Goal: Task Accomplishment & Management: Manage account settings

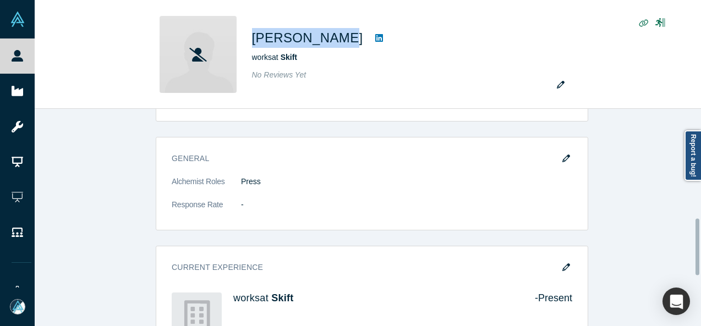
scroll to position [495, 0]
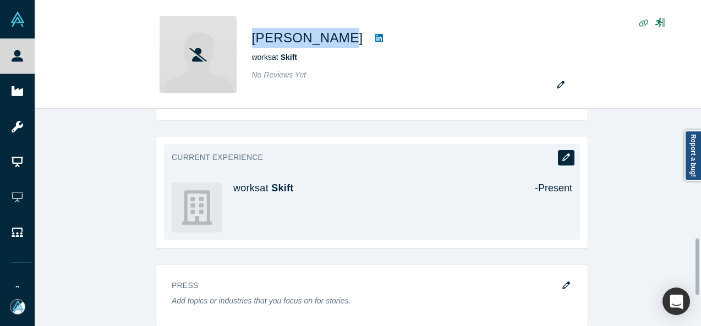
click at [562, 155] on icon "button" at bounding box center [566, 157] width 8 height 8
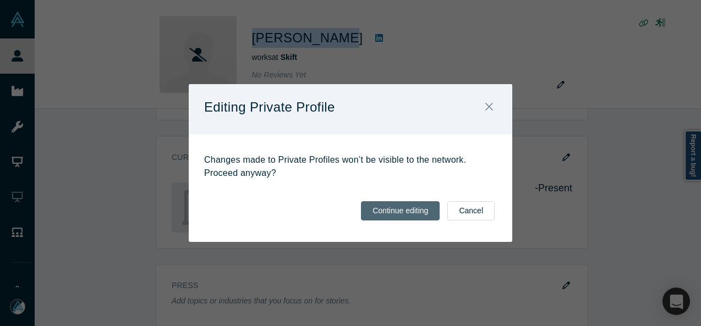
click at [415, 212] on button "Continue editing" at bounding box center [400, 210] width 79 height 19
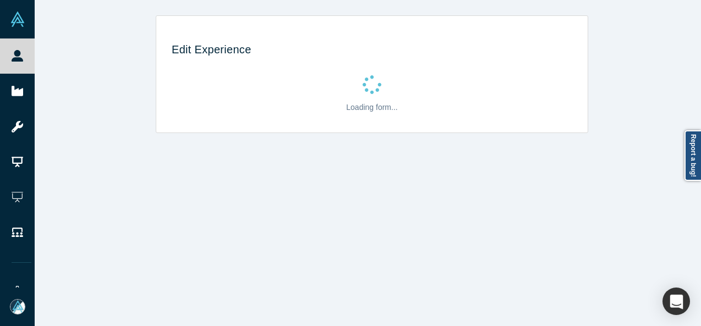
scroll to position [0, 0]
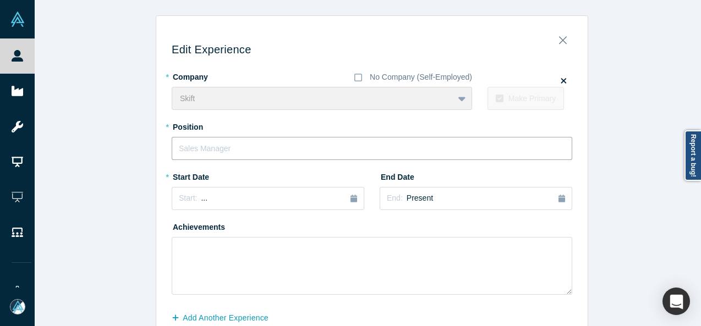
click at [206, 141] on input "text" at bounding box center [372, 148] width 400 height 23
paste input "Travel tech reporter"
type input "Travel tech reporter"
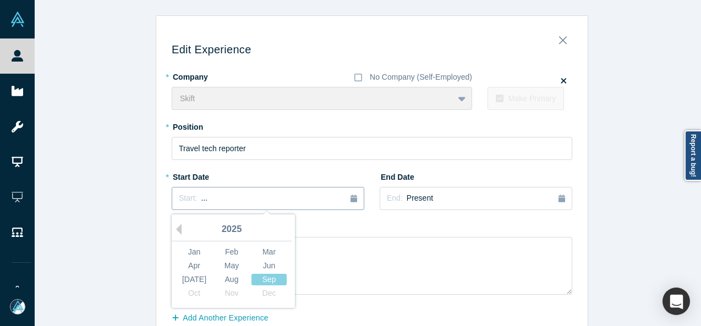
click at [258, 205] on button "Start: ..." at bounding box center [268, 198] width 192 height 23
click at [174, 229] on button "Previous Year" at bounding box center [175, 229] width 11 height 11
click at [186, 295] on div "Oct" at bounding box center [194, 294] width 35 height 12
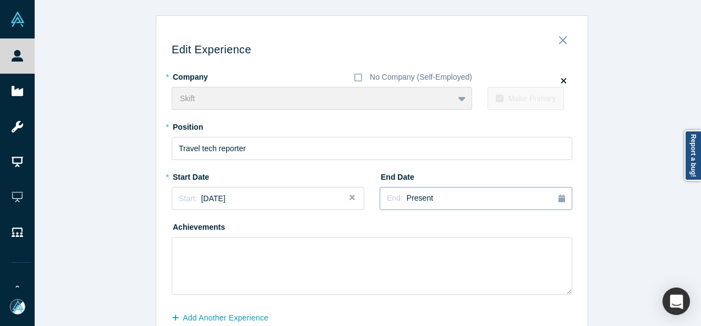
click at [423, 203] on div "End: Present" at bounding box center [410, 198] width 46 height 12
click at [535, 263] on div "Jun" at bounding box center [546, 266] width 35 height 12
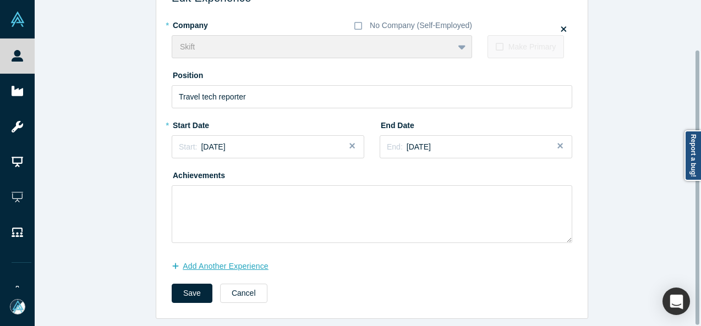
scroll to position [58, 0]
click at [198, 285] on button "Save" at bounding box center [192, 293] width 41 height 19
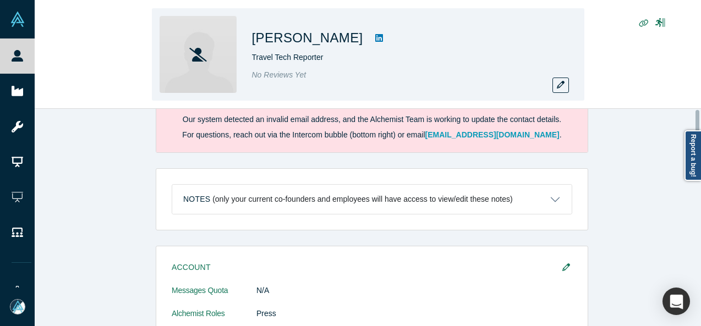
scroll to position [0, 0]
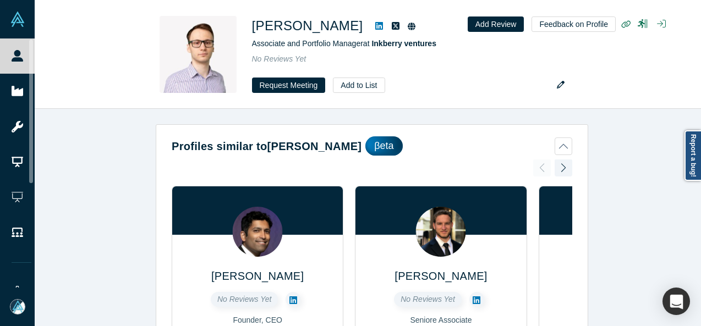
drag, startPoint x: 18, startPoint y: 59, endPoint x: 143, endPoint y: 61, distance: 125.4
click at [18, 58] on icon at bounding box center [18, 56] width 12 height 12
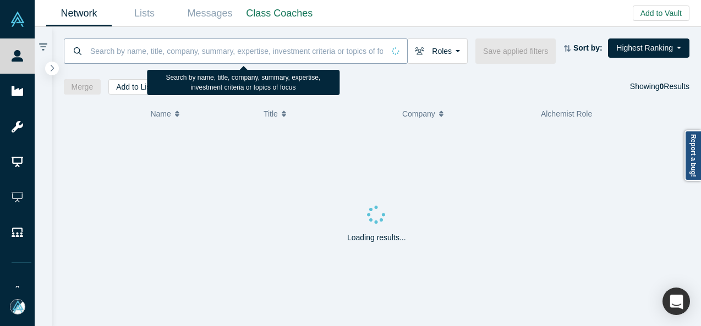
click at [151, 52] on input at bounding box center [236, 51] width 295 height 26
paste input "Albert P. Lee"
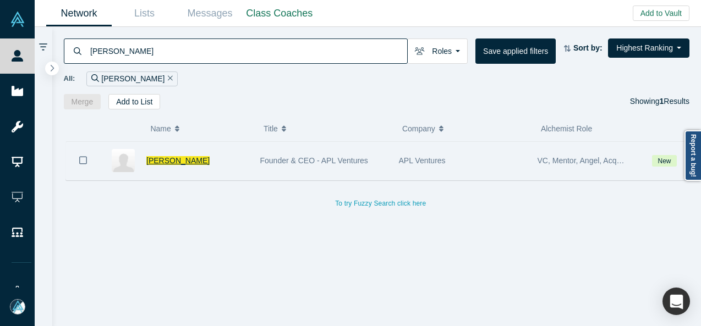
type input "Albert P. Lee"
click at [181, 162] on span "Albert P. Lee" at bounding box center [177, 160] width 63 height 9
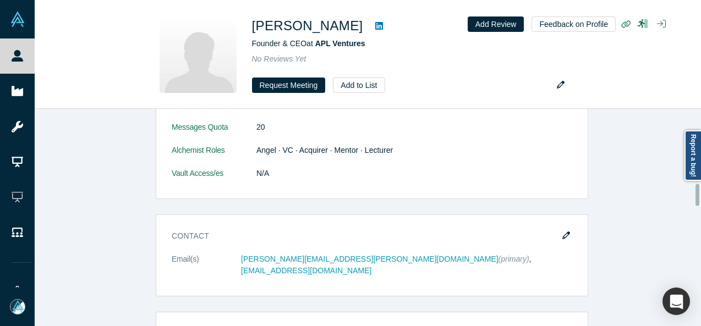
scroll to position [825, 0]
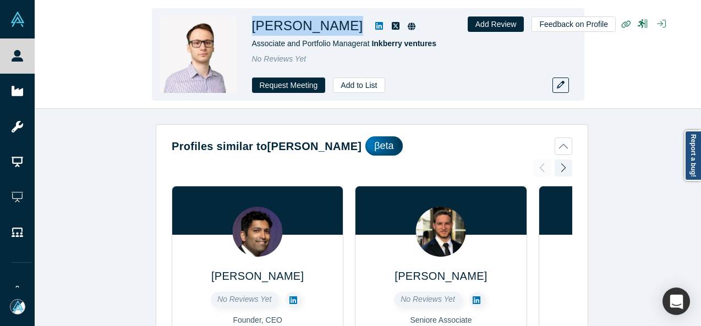
drag, startPoint x: 250, startPoint y: 28, endPoint x: 370, endPoint y: 35, distance: 120.1
click at [370, 35] on div "[PERSON_NAME] Associate and Portfolio Manager at Inkberry ventures No Reviews Y…" at bounding box center [368, 54] width 432 height 92
copy div "[PERSON_NAME]"
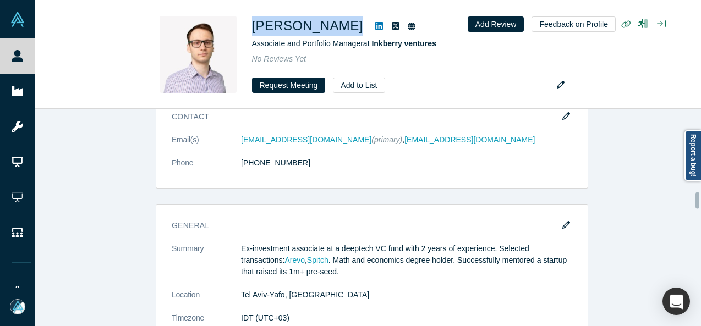
scroll to position [1100, 0]
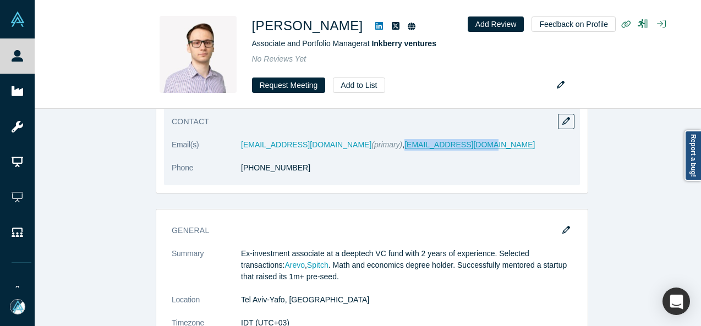
drag, startPoint x: 461, startPoint y: 147, endPoint x: 377, endPoint y: 145, distance: 83.6
click at [375, 146] on dd "cyrilshtabtsovsky@gmail.com (primary) , kirchumach@gmail.com" at bounding box center [406, 145] width 331 height 12
copy link "kirchumach@gmail.com"
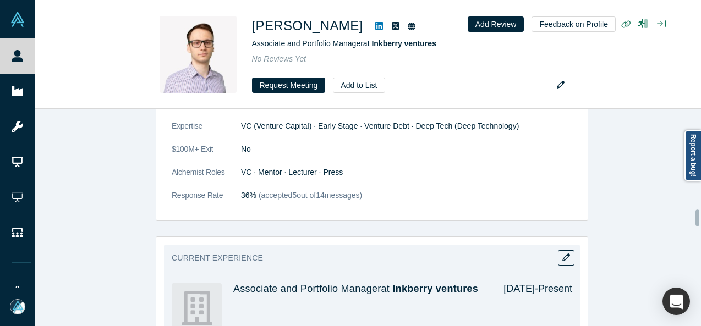
scroll to position [1375, 0]
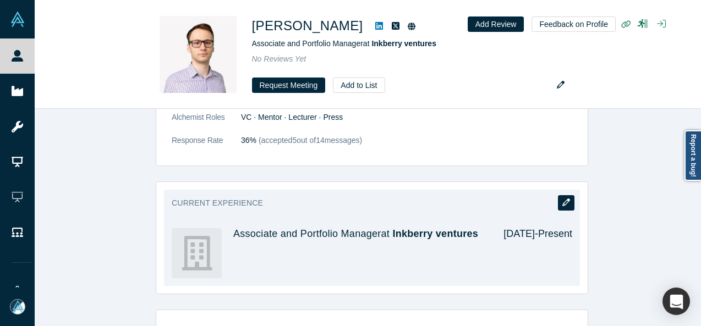
click at [558, 203] on button "button" at bounding box center [566, 202] width 16 height 15
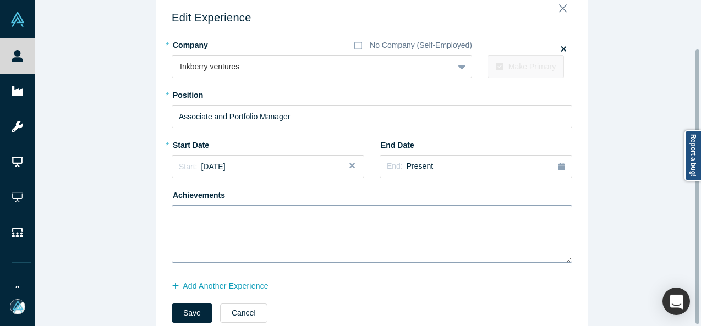
scroll to position [58, 0]
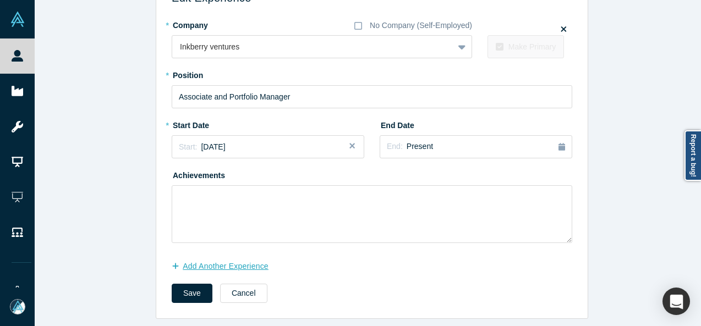
click at [245, 260] on button "Add Another Experience" at bounding box center [226, 266] width 108 height 19
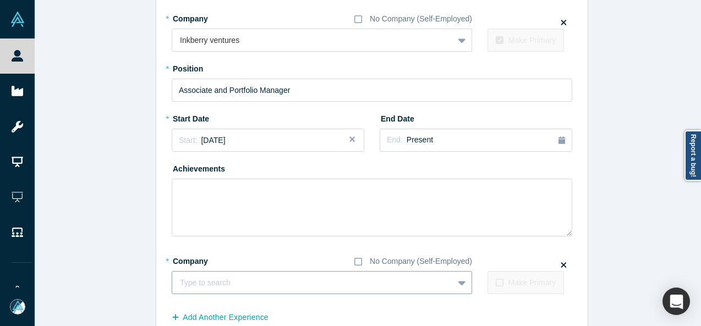
click at [244, 282] on div at bounding box center [313, 283] width 266 height 14
paste input "AlphaSemantic logo Founder Founder AlphaSemantic"
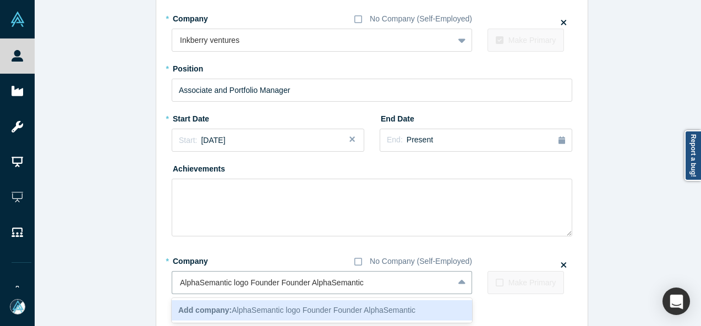
drag, startPoint x: 306, startPoint y: 284, endPoint x: 157, endPoint y: 284, distance: 148.5
click at [157, 284] on div "Edit Experience * Company No Company (Self-Employed) Inkberry ventures To pick …" at bounding box center [371, 167] width 431 height 404
type input "AlphaSemantic"
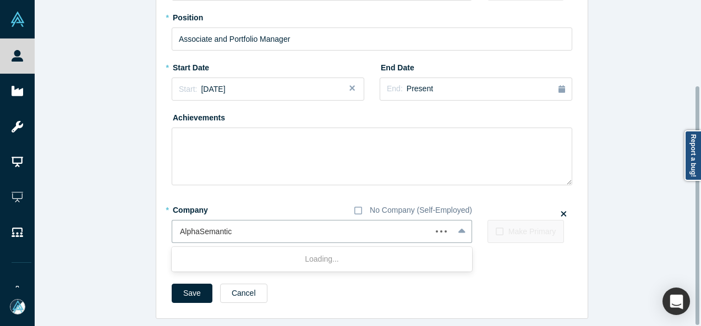
scroll to position [117, 0]
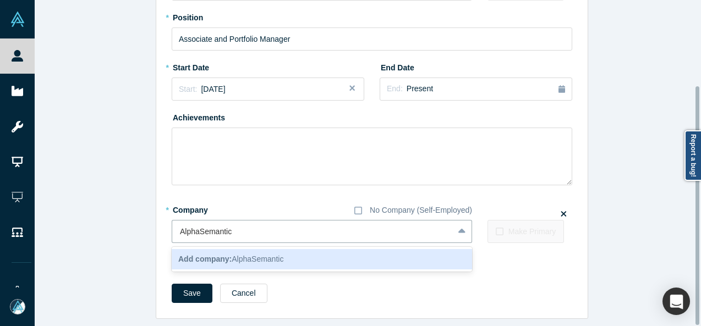
click at [216, 249] on div "Add company: AlphaSemantic" at bounding box center [322, 259] width 300 height 20
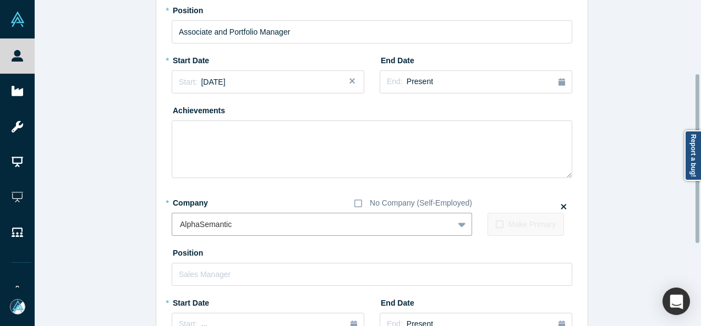
scroll to position [227, 0]
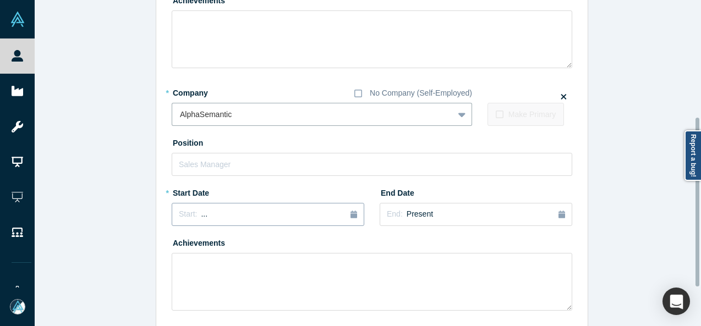
click at [212, 211] on div "Start: ..." at bounding box center [268, 214] width 178 height 12
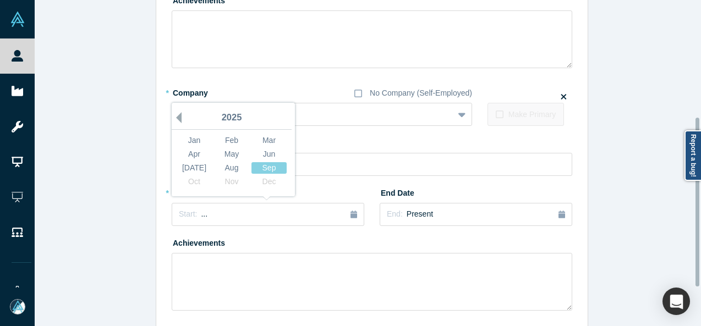
click at [173, 116] on button "Previous Year" at bounding box center [175, 117] width 11 height 11
click at [193, 137] on div "Jan" at bounding box center [194, 141] width 35 height 12
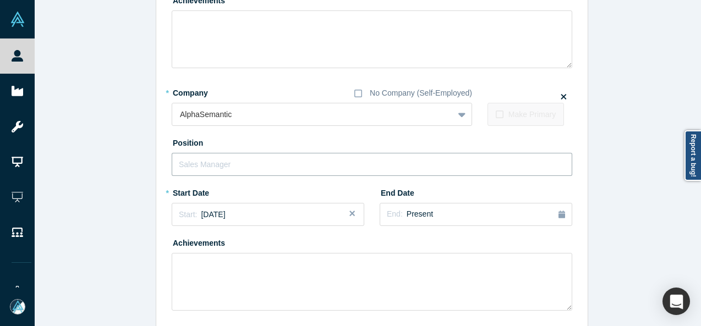
click at [208, 160] on input "text" at bounding box center [372, 164] width 400 height 23
paste input "AlphaSemantic logo Founder Founder"
drag, startPoint x: 276, startPoint y: 164, endPoint x: 146, endPoint y: 180, distance: 130.8
click at [146, 180] on div "Edit Experience * Company No Company (Self-Employed) Inkberry ventures To pick …" at bounding box center [372, 88] width 674 height 598
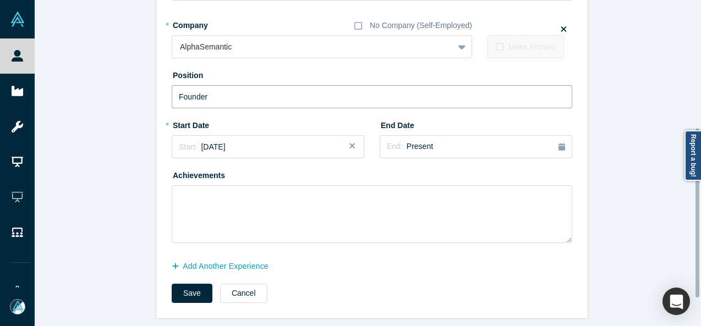
scroll to position [301, 0]
type input "Founder"
click at [189, 284] on button "Save" at bounding box center [192, 293] width 41 height 19
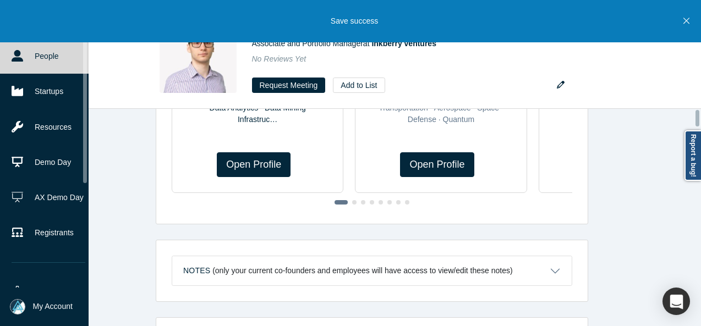
scroll to position [0, 0]
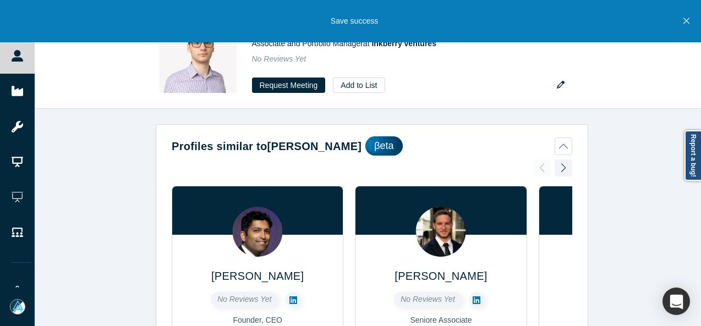
drag, startPoint x: 684, startPoint y: 20, endPoint x: 533, endPoint y: 34, distance: 151.9
click at [684, 20] on icon "Close" at bounding box center [686, 21] width 6 height 10
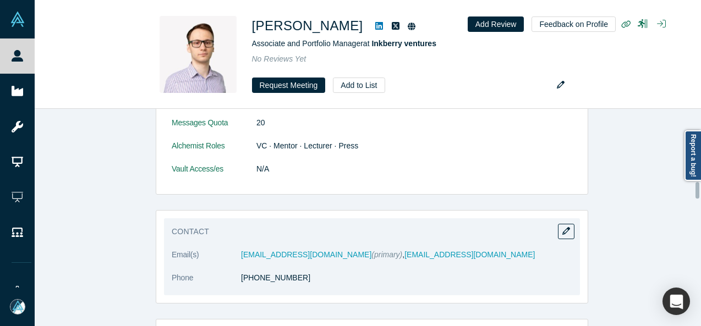
scroll to position [990, 0]
drag, startPoint x: 460, startPoint y: 254, endPoint x: 375, endPoint y: 252, distance: 85.8
click at [375, 252] on dd "cyrilshtabtsovsky@gmail.com (primary) , kirchumach@gmail.com" at bounding box center [406, 255] width 331 height 12
copy link "kirchumach@gmail.com"
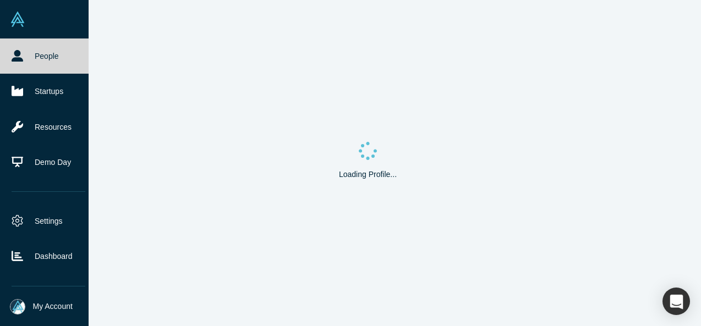
click at [46, 59] on link "People" at bounding box center [48, 55] width 97 height 35
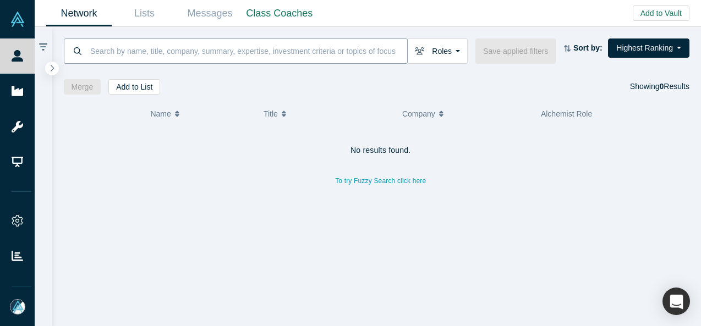
click at [114, 51] on input at bounding box center [248, 51] width 318 height 26
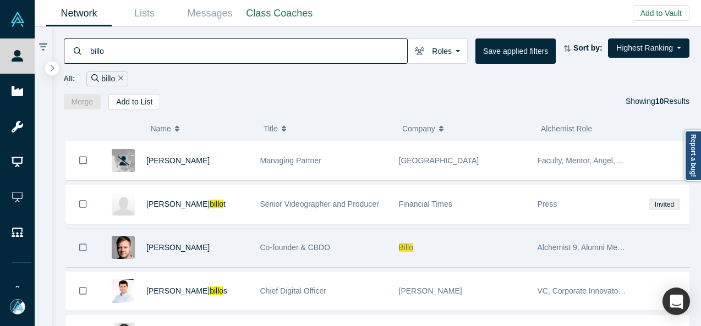
type input "billo"
click at [405, 243] on span "Billo" at bounding box center [406, 247] width 14 height 9
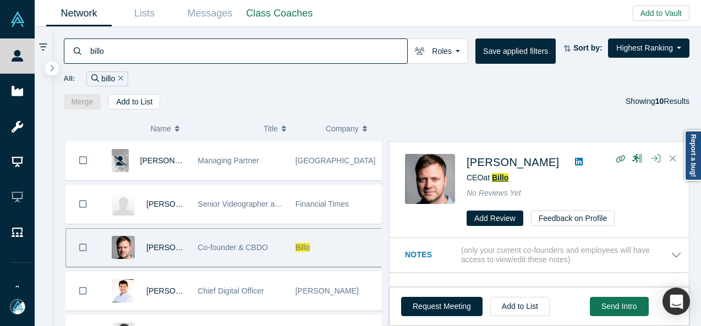
click at [500, 178] on span "Billo" at bounding box center [500, 177] width 16 height 9
